Goal: Download file/media

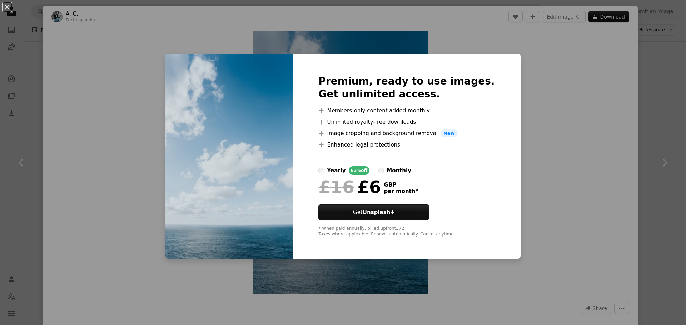
scroll to position [789, 0]
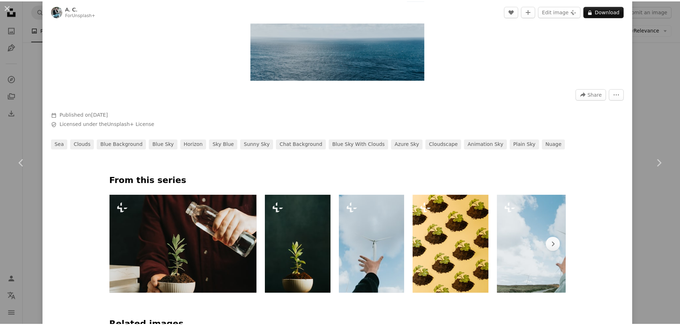
scroll to position [221, 0]
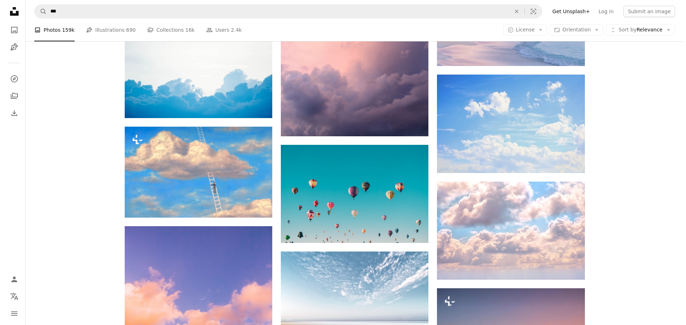
scroll to position [4526, 0]
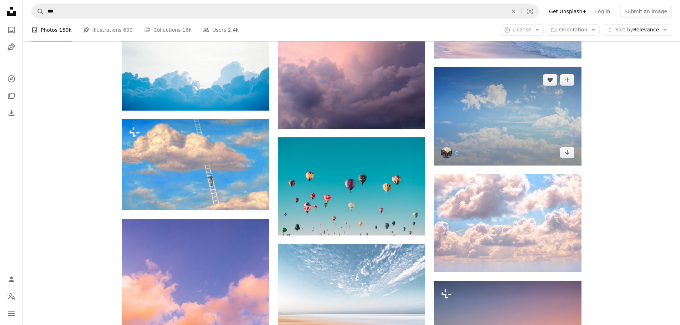
click at [521, 124] on img at bounding box center [507, 116] width 147 height 98
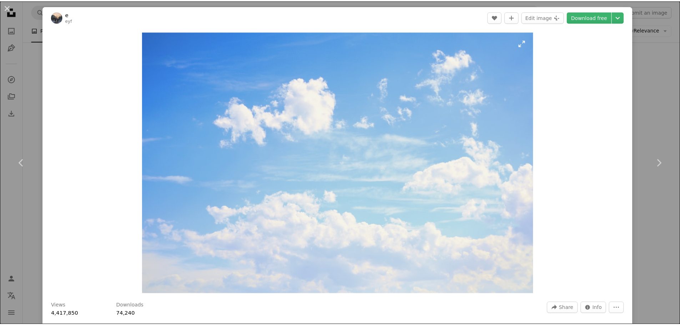
scroll to position [179, 0]
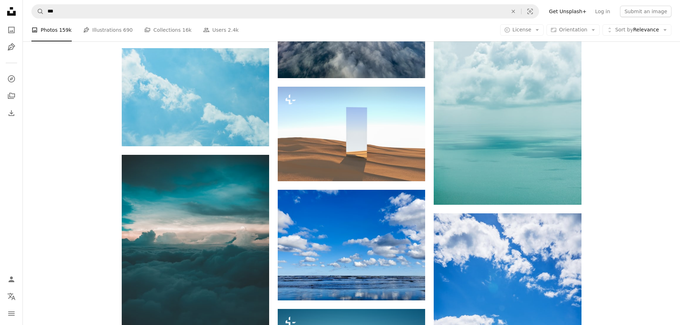
scroll to position [6763, 0]
